Goal: Transaction & Acquisition: Purchase product/service

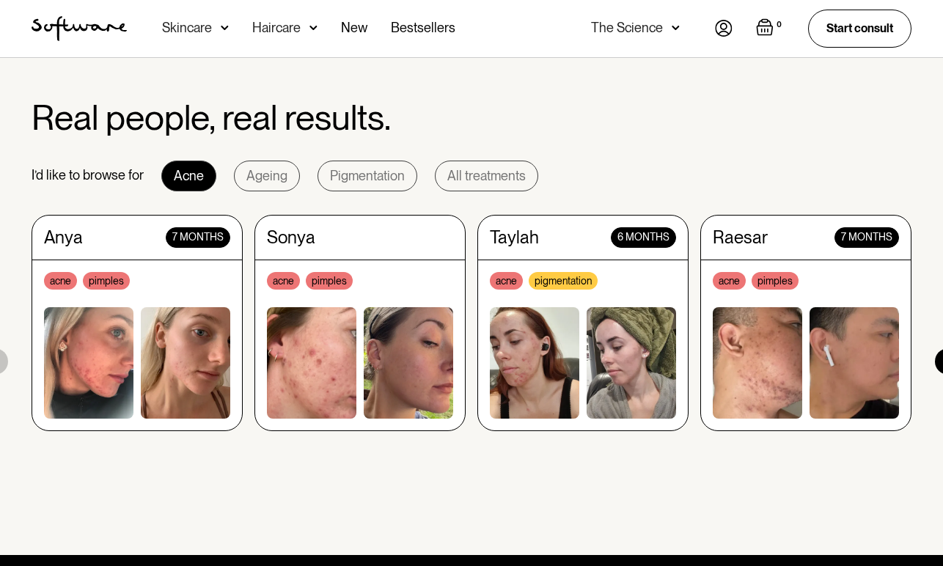
scroll to position [1309, 0]
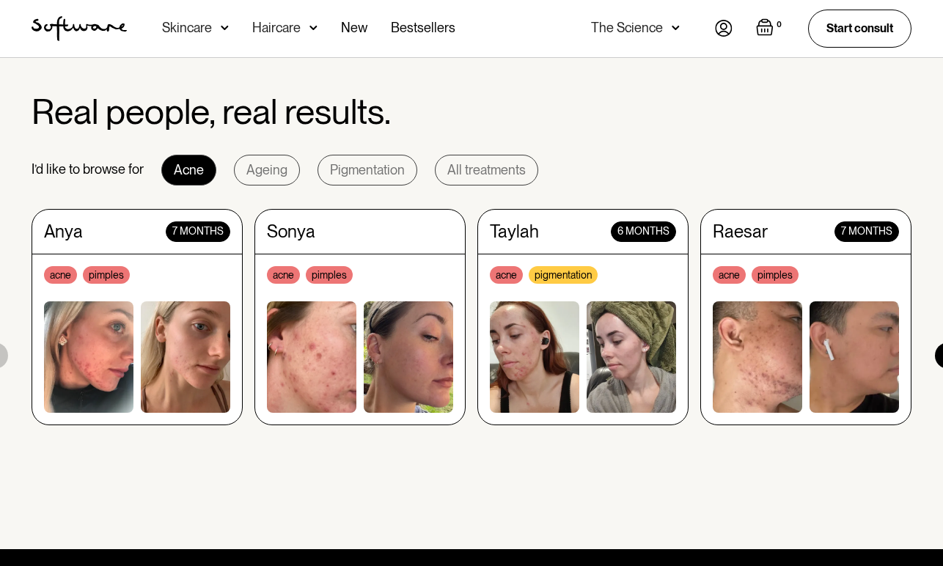
click at [613, 356] on img at bounding box center [631, 356] width 89 height 111
click at [179, 302] on img at bounding box center [185, 356] width 89 height 111
click at [160, 352] on img at bounding box center [185, 356] width 89 height 111
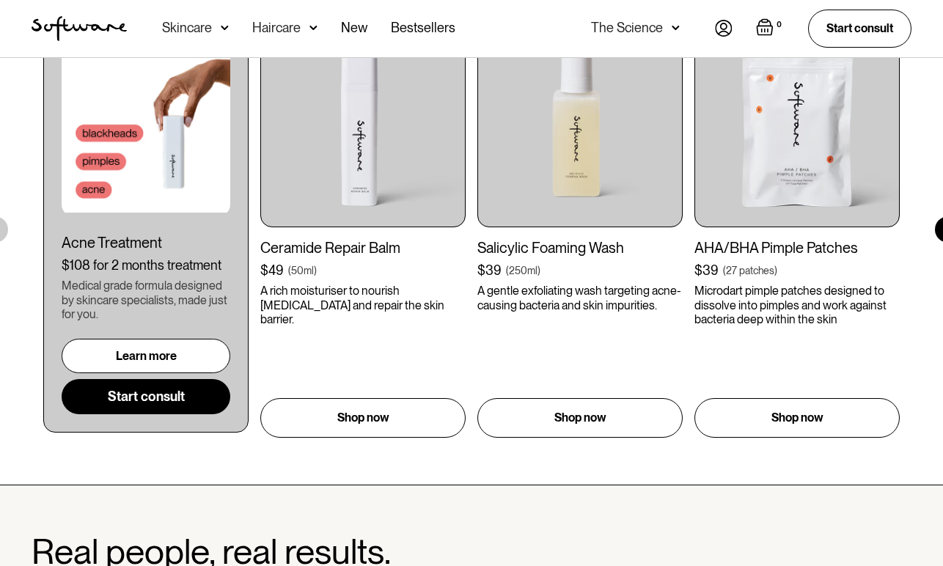
scroll to position [849, 0]
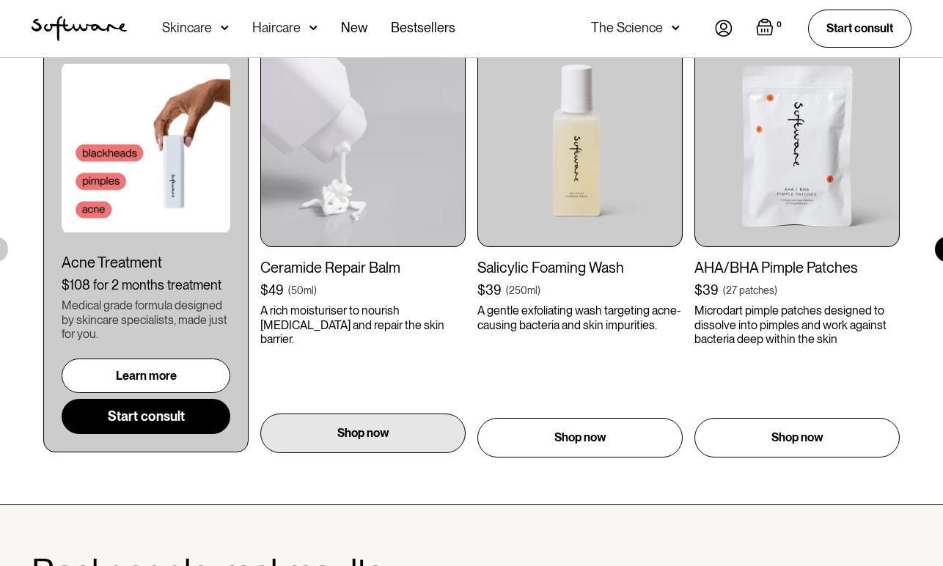
click at [417, 432] on div "Shop now" at bounding box center [362, 434] width 205 height 40
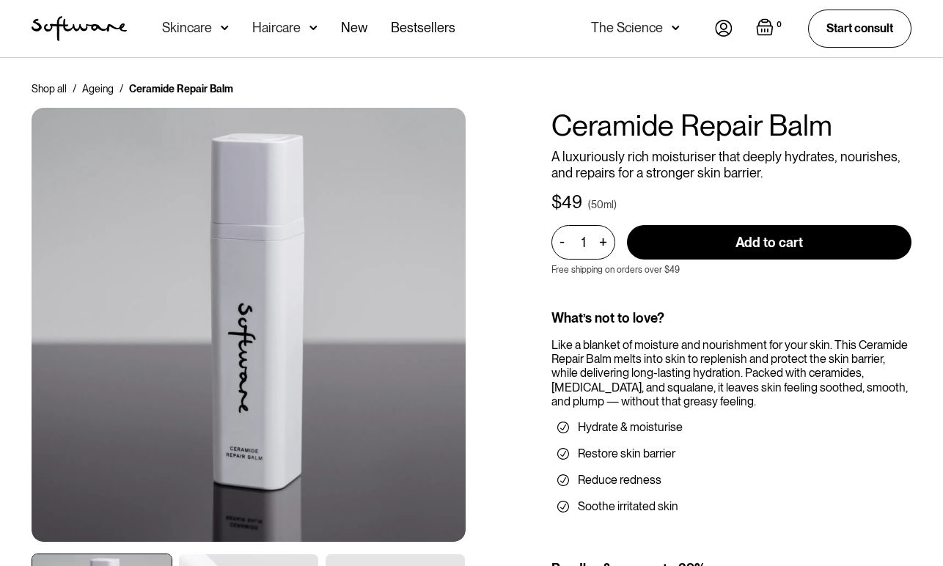
click at [603, 243] on div "+" at bounding box center [603, 242] width 16 height 17
type input "5"
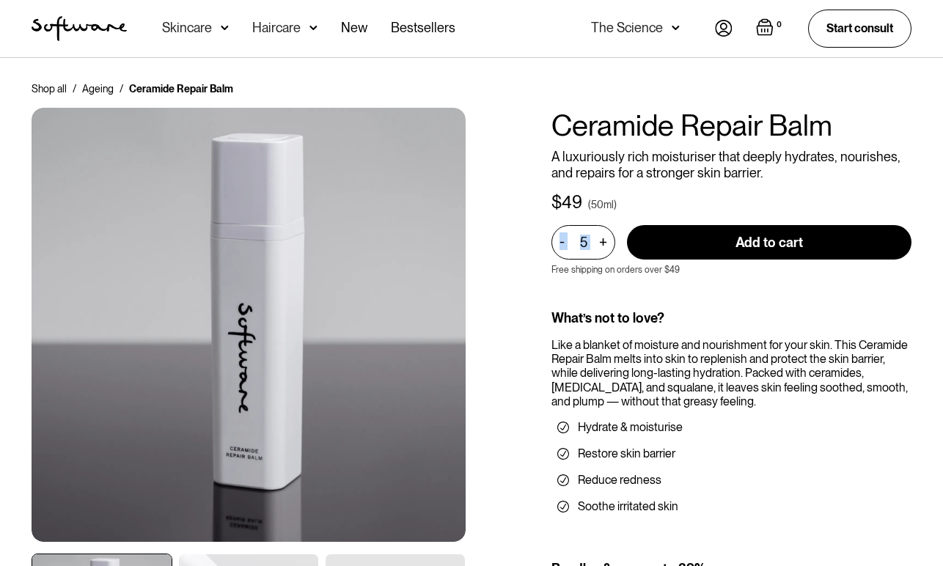
click at [690, 237] on input "Add to cart" at bounding box center [769, 242] width 285 height 34
type input "Add to cart"
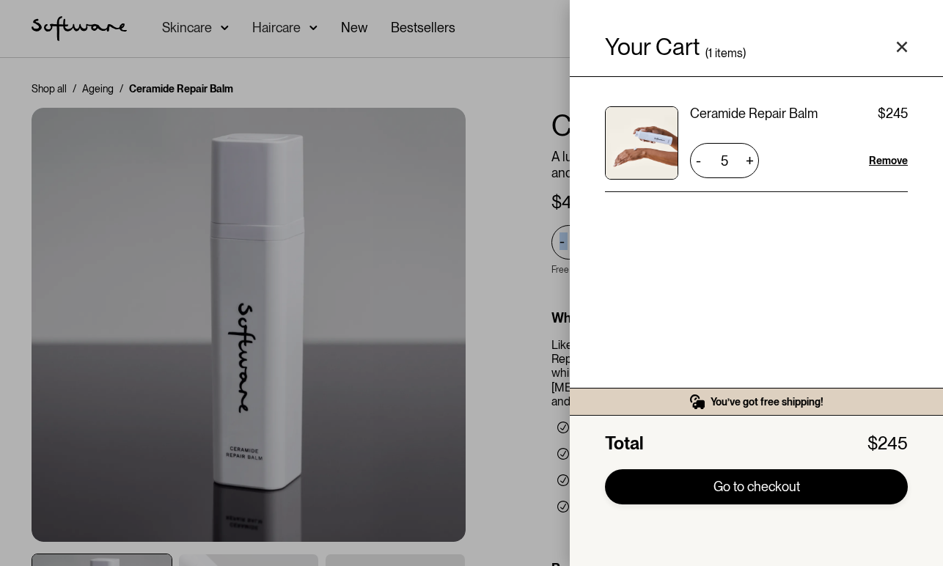
click at [703, 495] on link "Go to checkout" at bounding box center [756, 486] width 303 height 35
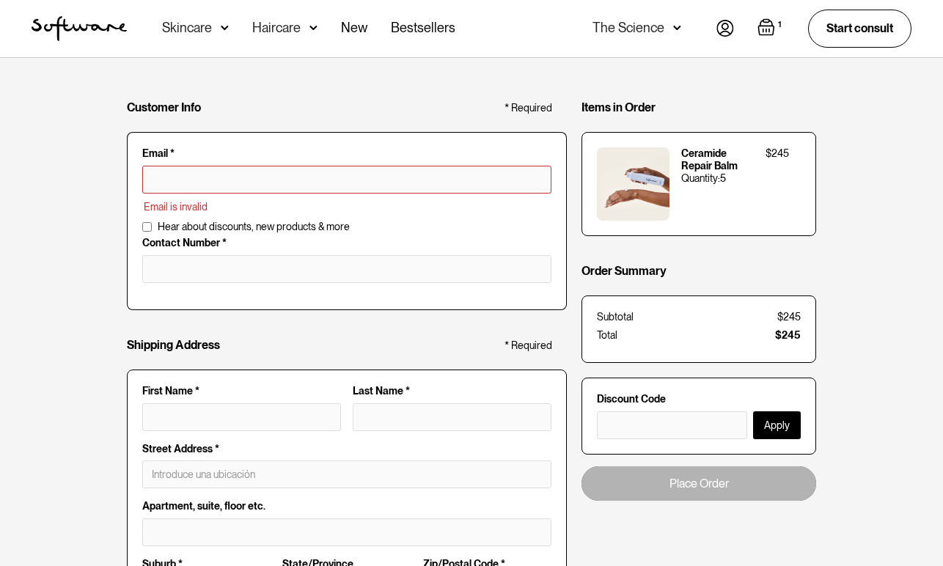
drag, startPoint x: 851, startPoint y: 180, endPoint x: 826, endPoint y: 280, distance: 103.5
click at [852, 180] on div "Customer Info * Required Email * Email is invalid Additional Information Hear a…" at bounding box center [471, 575] width 943 height 1034
paste input "THANKYOU"
type input "THANKYOU"
click at [772, 423] on button "Apply" at bounding box center [777, 425] width 48 height 28
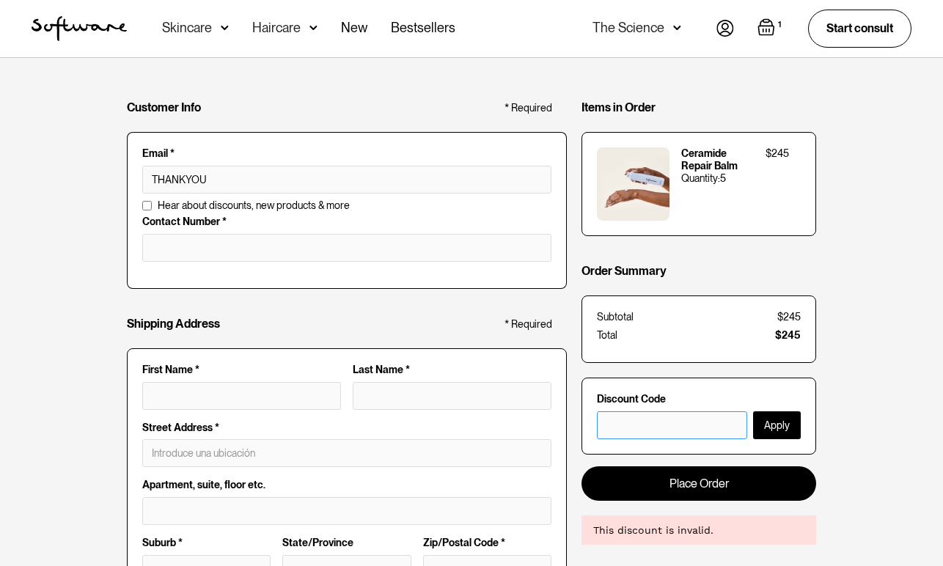
paste input "THANKYOU"
click at [783, 430] on button "Apply" at bounding box center [777, 425] width 48 height 28
click at [821, 78] on div "Customer Info * Required Email * THANKYOU Email is invalid Additional Informati…" at bounding box center [471, 564] width 943 height 1013
click at [642, 417] on input "THANKYOU" at bounding box center [672, 425] width 150 height 28
click at [643, 424] on input "THANKYOU" at bounding box center [672, 425] width 150 height 28
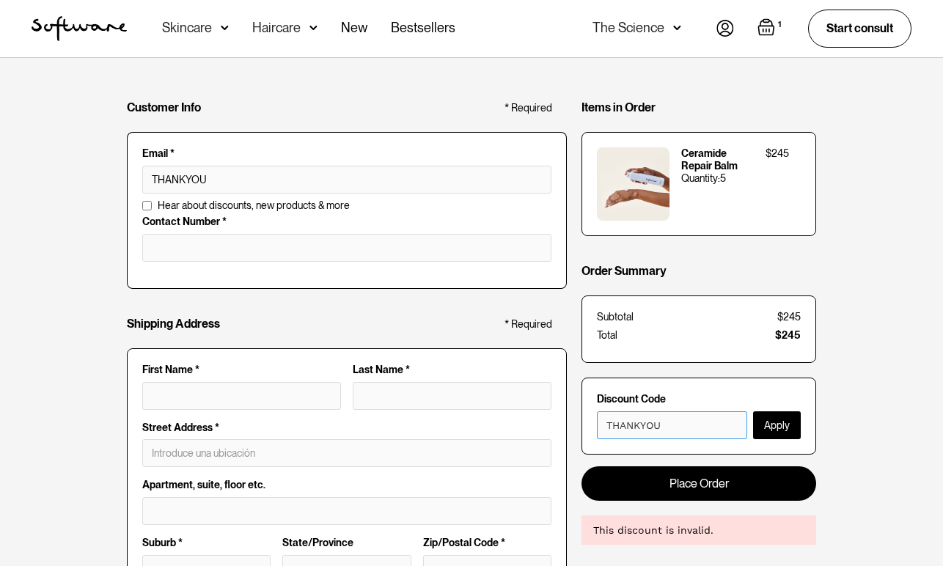
click at [643, 424] on input "THANKYOU" at bounding box center [672, 425] width 150 height 28
paste input "softwarexmodernmusemag15"
type input "softwarexmodernmusemag15"
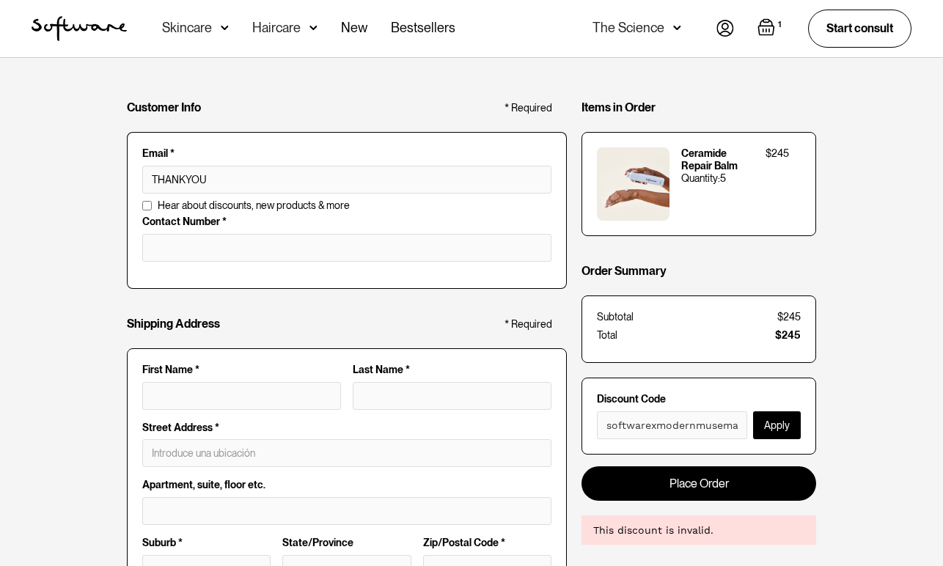
click at [766, 434] on button "Apply" at bounding box center [777, 425] width 48 height 28
click at [665, 430] on input "softwarexmodernmusemag15" at bounding box center [672, 425] width 150 height 28
drag, startPoint x: 665, startPoint y: 430, endPoint x: 743, endPoint y: 428, distance: 77.8
click at [666, 431] on input "softwarexmodernmusemag15" at bounding box center [672, 425] width 150 height 28
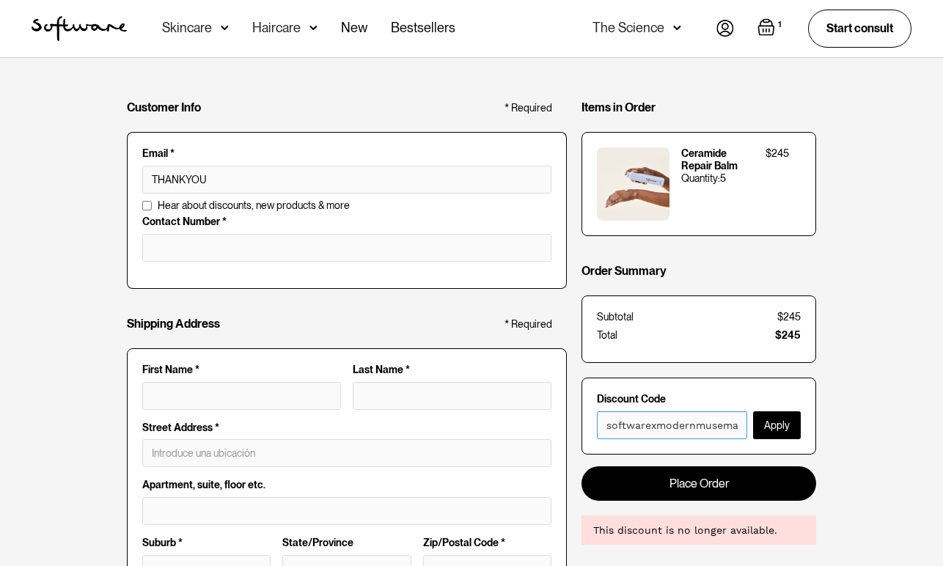
paste input "GLOWUP"
click at [781, 428] on button "Apply" at bounding box center [777, 425] width 48 height 28
click at [661, 450] on form "Discount Code GLOWUP15 Apply" at bounding box center [699, 416] width 235 height 77
click at [665, 436] on input "GLOWUP15" at bounding box center [672, 425] width 150 height 28
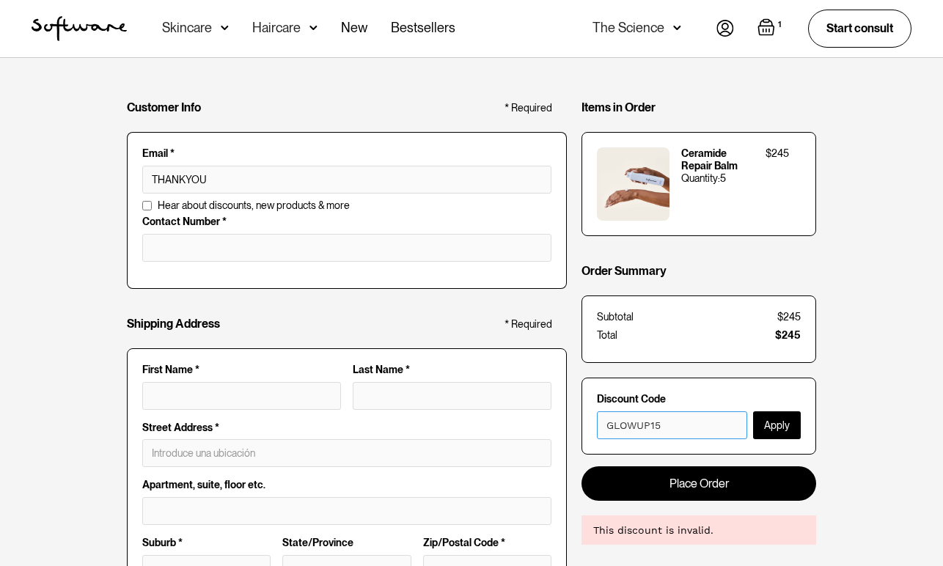
paste input "SUMMERSALE40"
type input "SUMMERSALE40"
click at [775, 429] on button "Apply" at bounding box center [777, 425] width 48 height 28
